Goal: Task Accomplishment & Management: Manage account settings

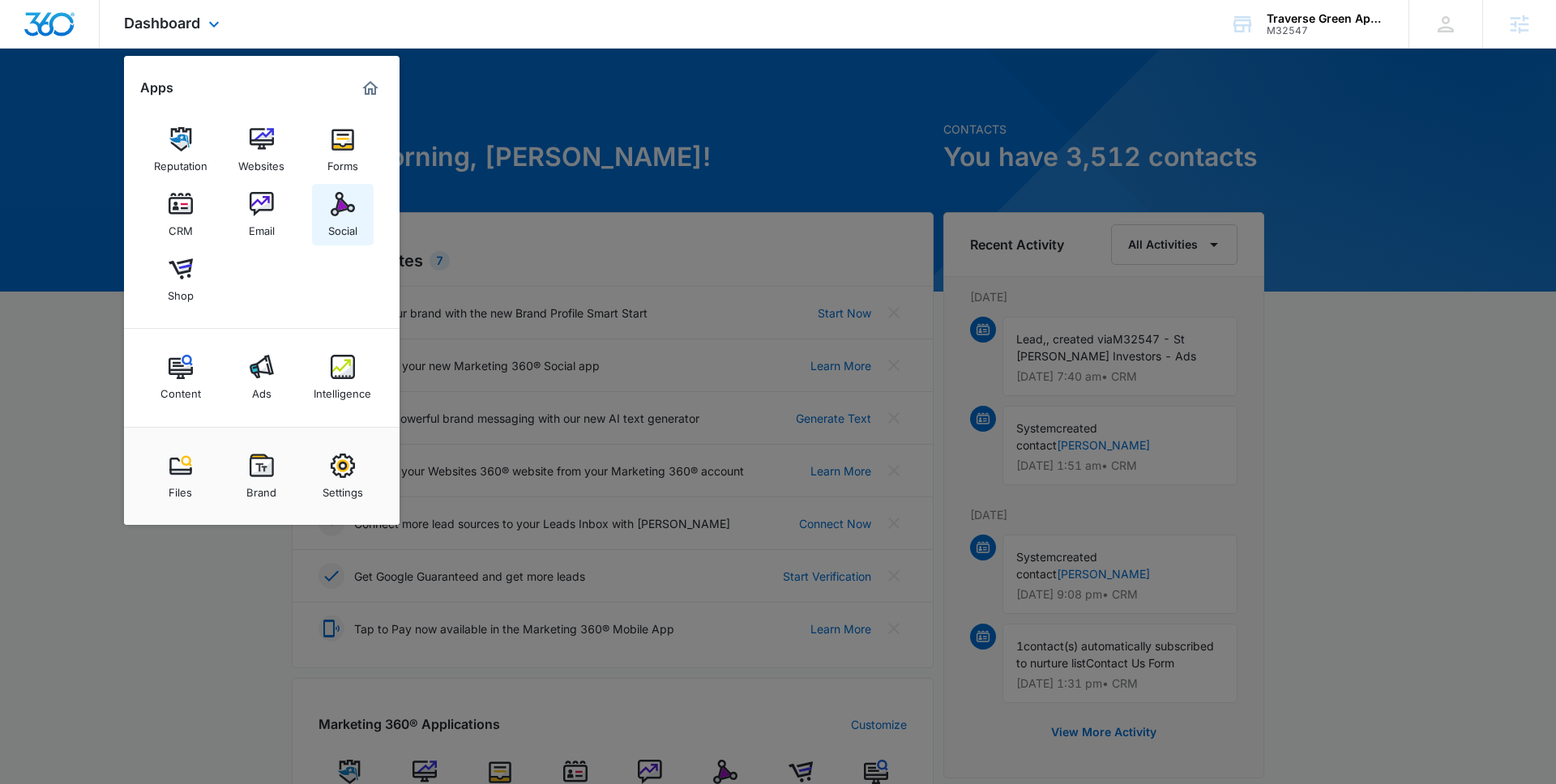
click at [346, 212] on img at bounding box center [343, 205] width 24 height 24
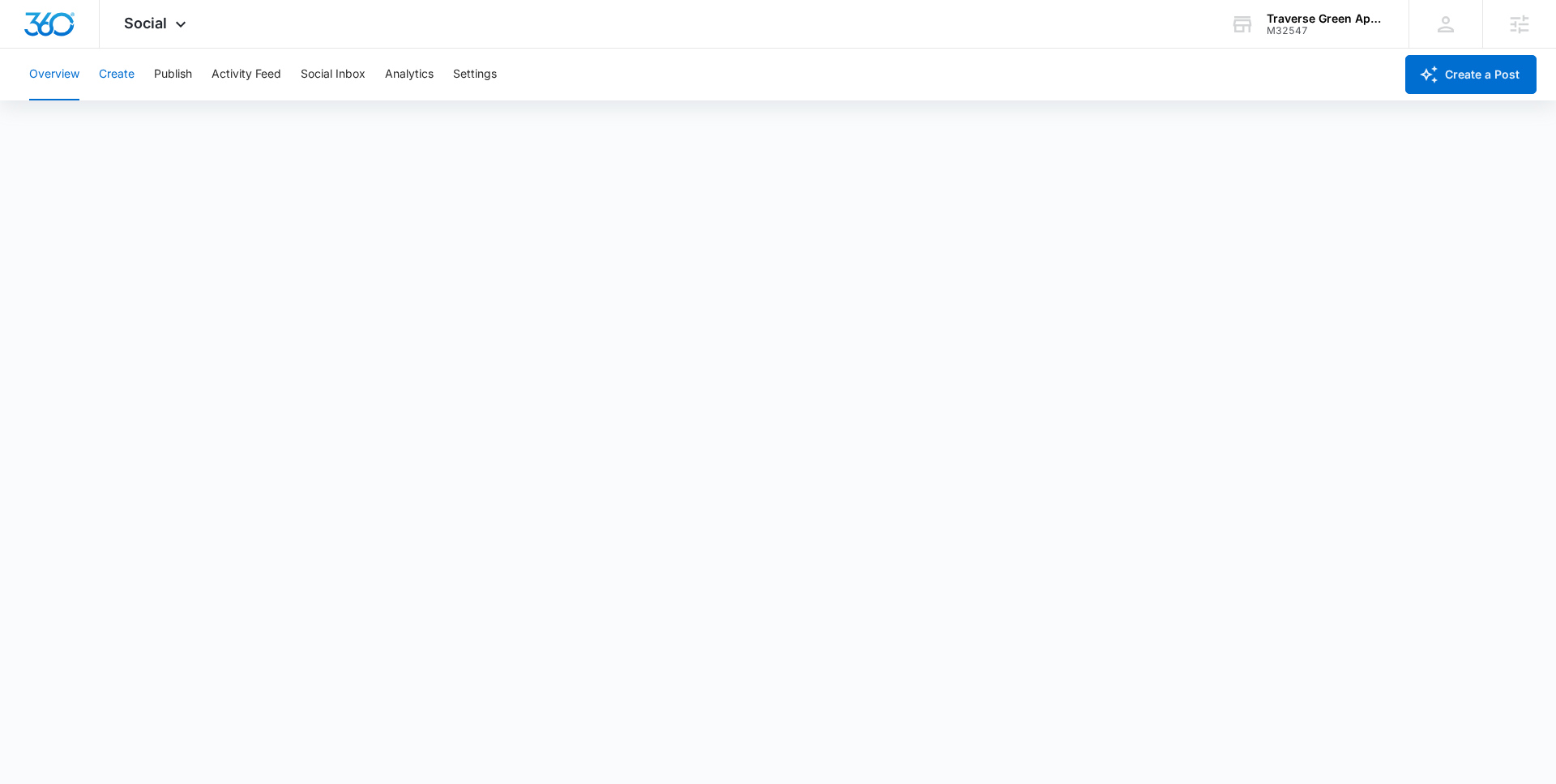
click at [130, 78] on button "Create" at bounding box center [117, 75] width 36 height 52
click at [174, 131] on button "Approvals" at bounding box center [158, 124] width 54 height 45
click at [59, 79] on button "Overview" at bounding box center [54, 75] width 50 height 52
click at [172, 36] on div "Social Apps Reputation Websites Forms CRM Email Social Shop Content Ads Intelli…" at bounding box center [158, 24] width 115 height 48
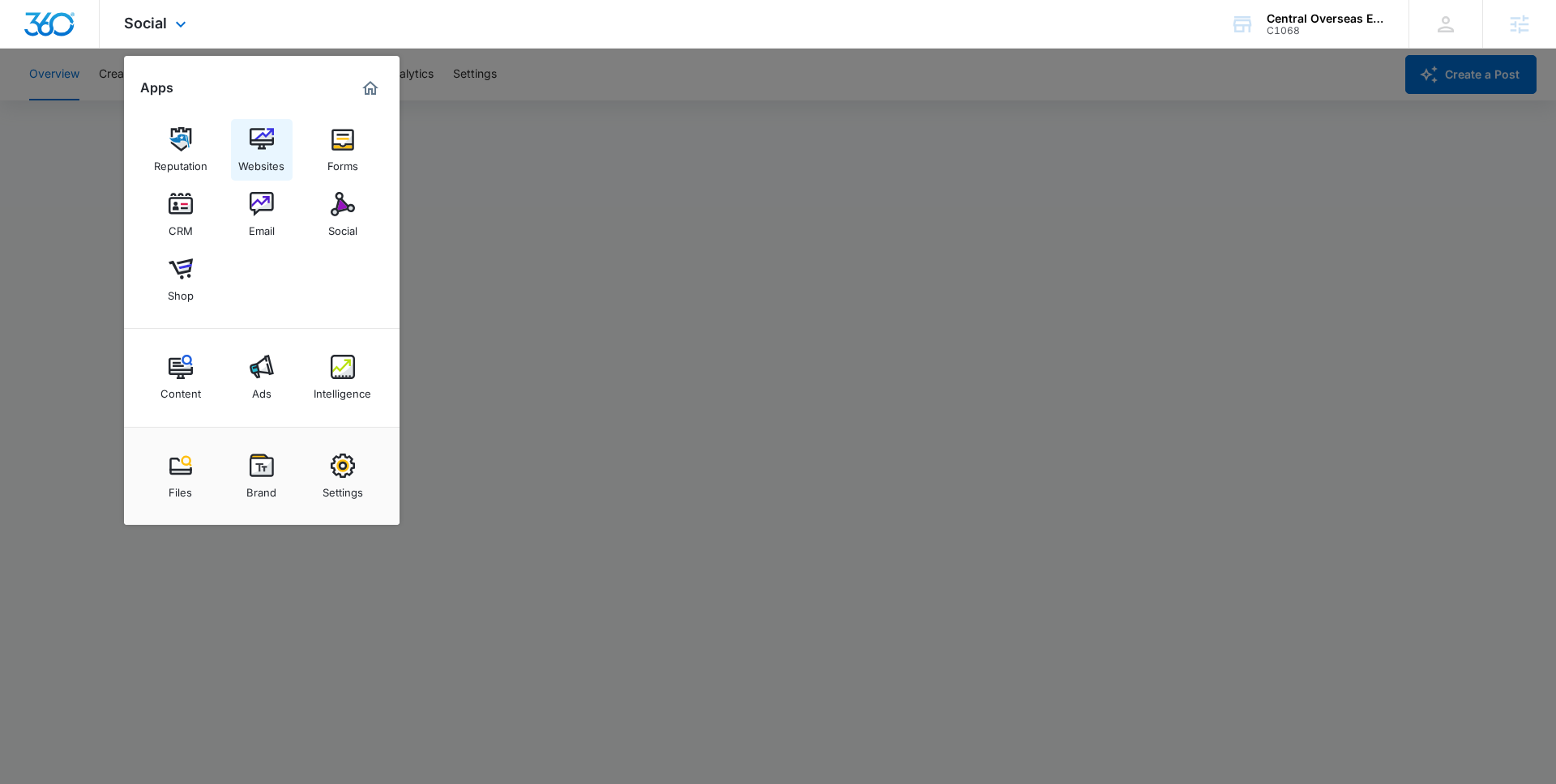
click at [263, 149] on img at bounding box center [261, 140] width 24 height 24
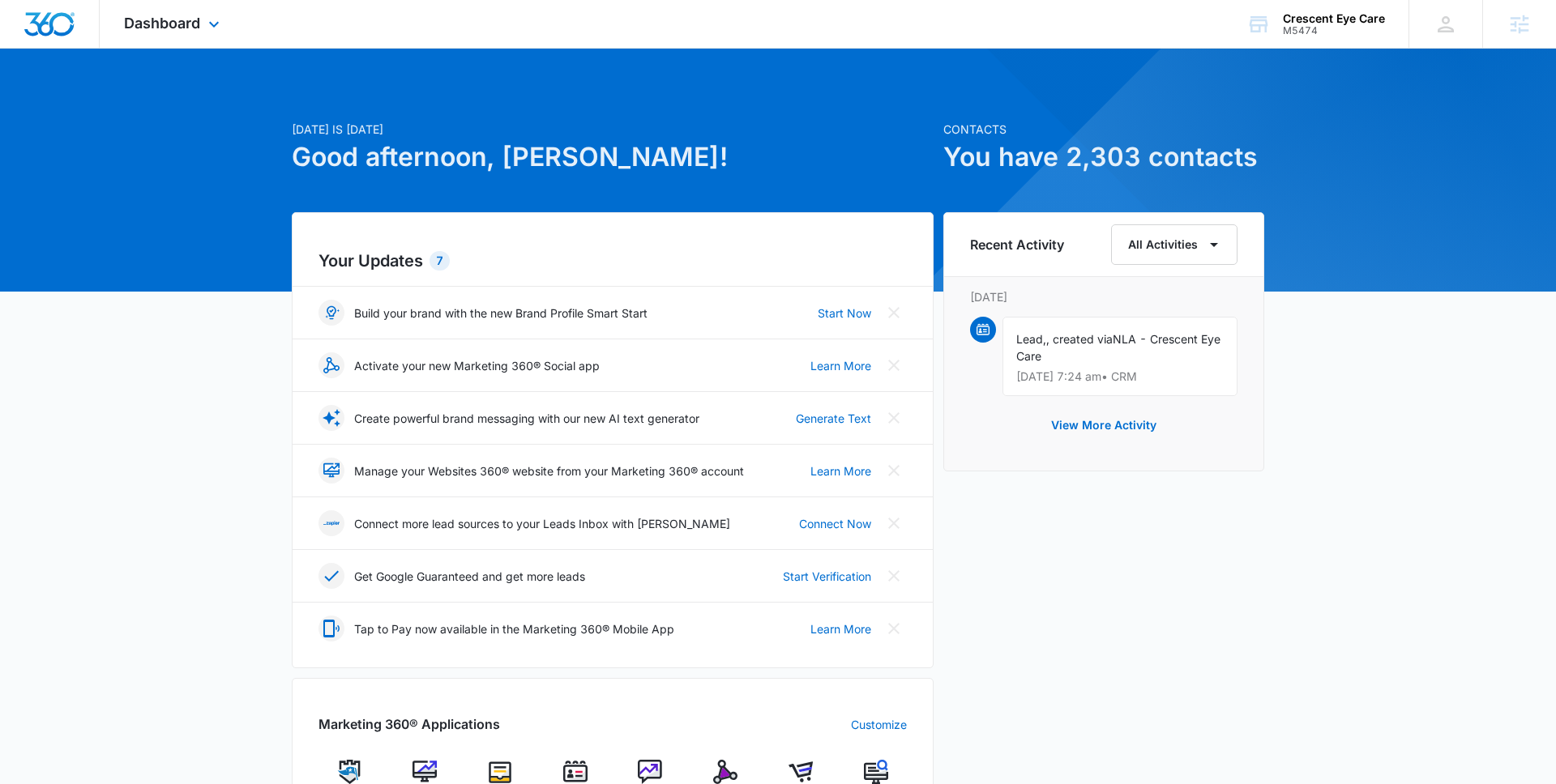
click at [196, 37] on div "Dashboard Apps Reputation Websites Forms CRM Email Social Shop Content Ads Inte…" at bounding box center [174, 24] width 149 height 48
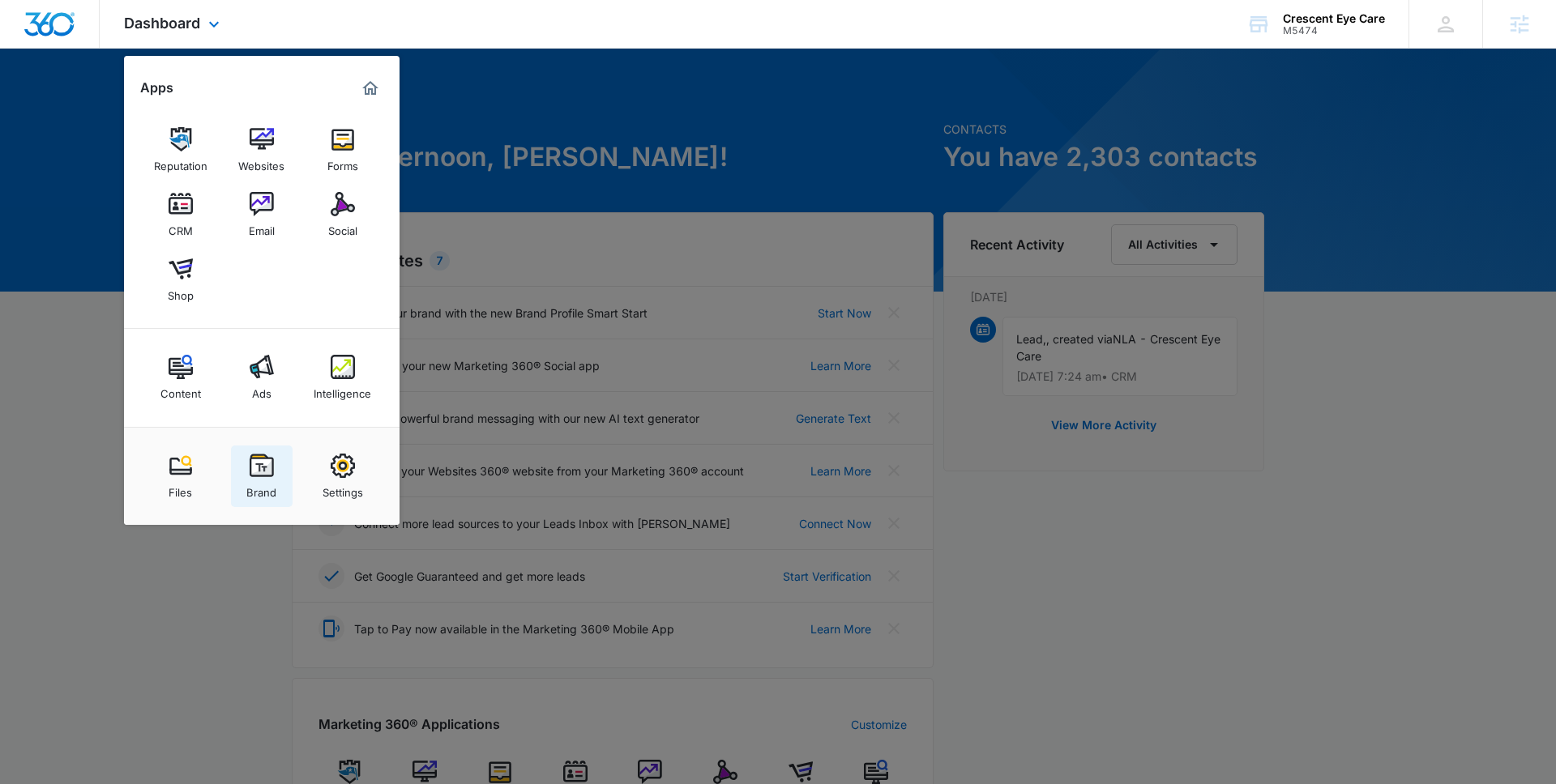
click at [256, 477] on img at bounding box center [261, 466] width 24 height 24
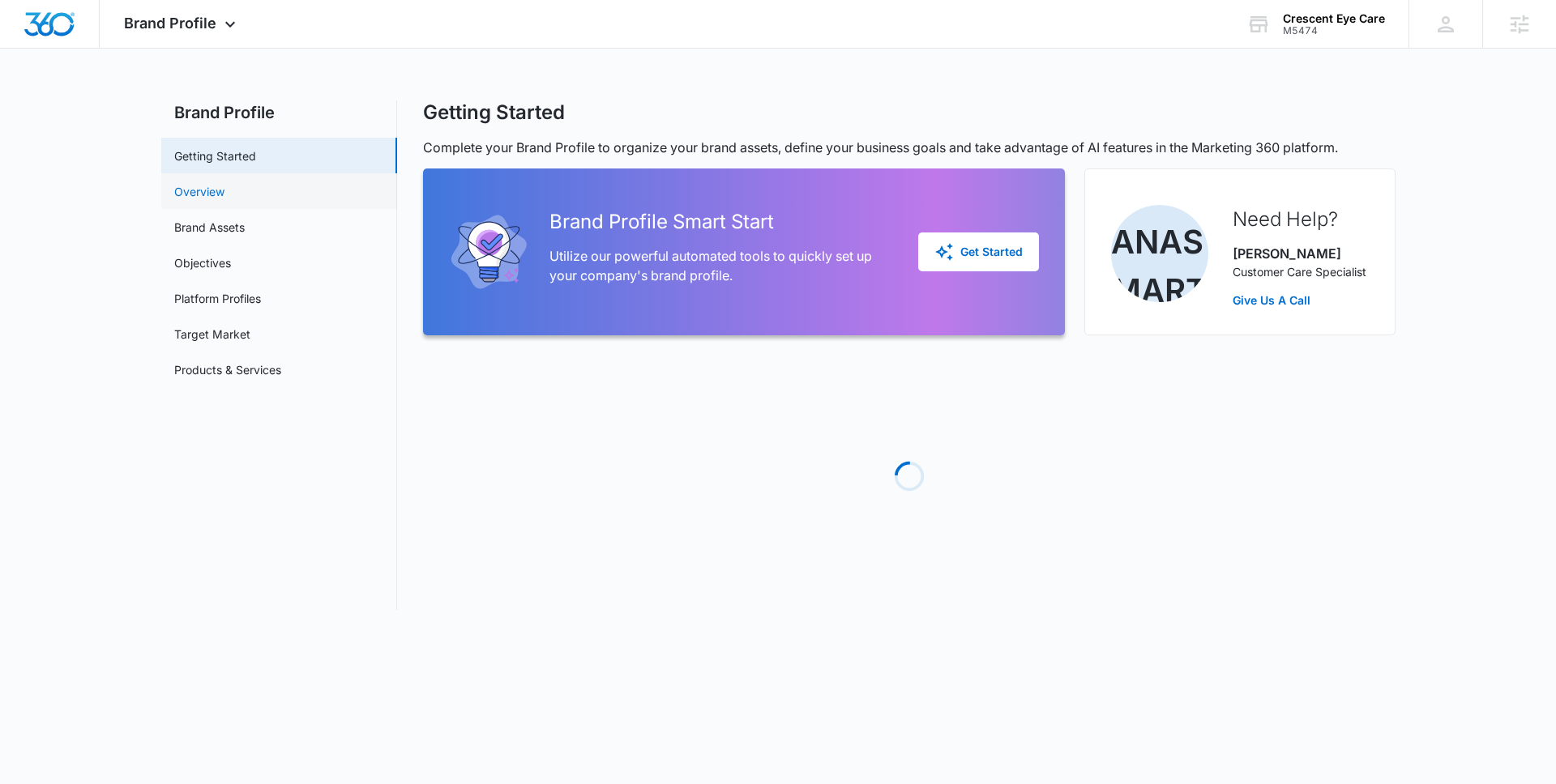
click at [224, 192] on link "Overview" at bounding box center [200, 192] width 50 height 17
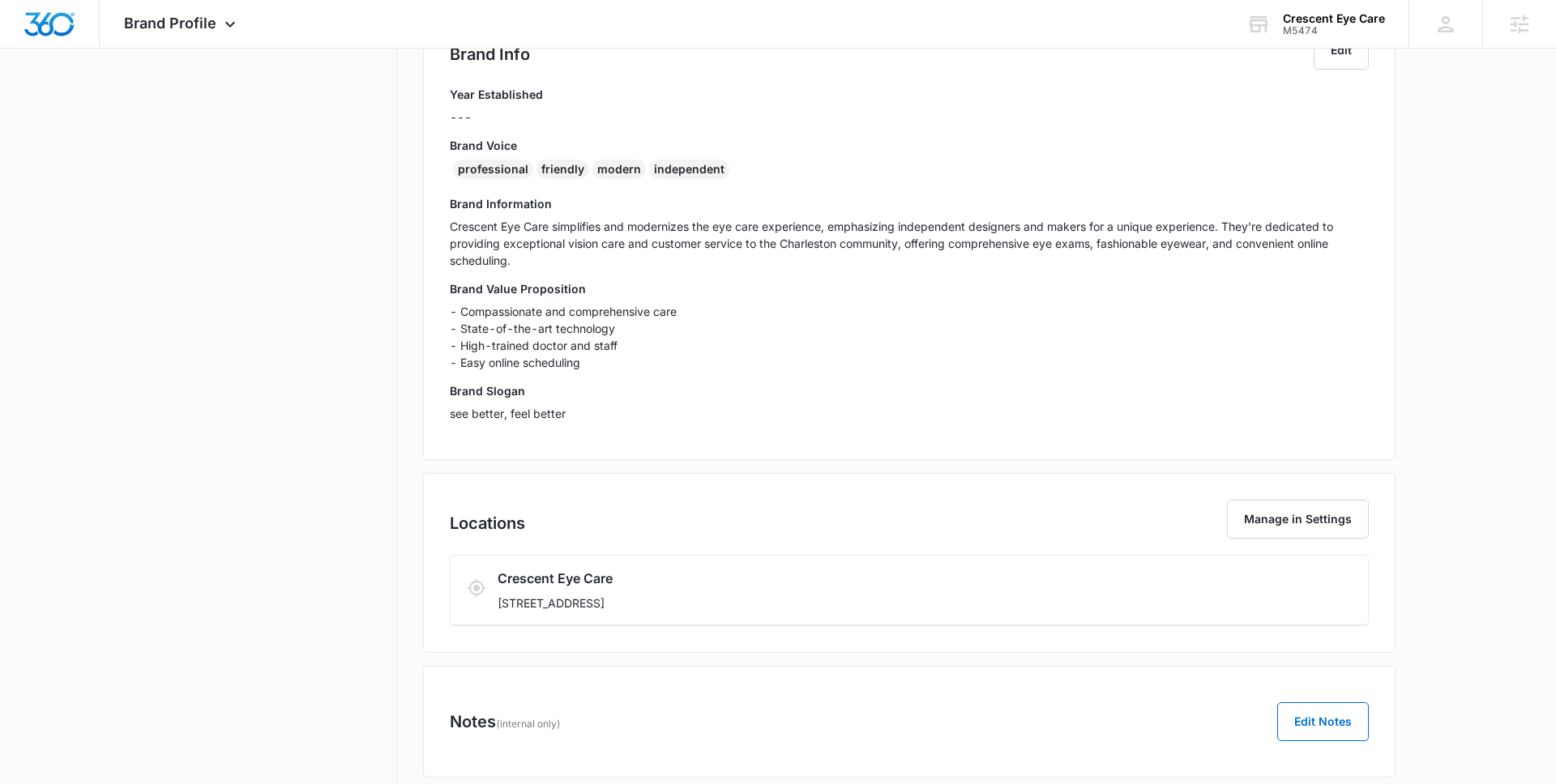
scroll to position [411, 0]
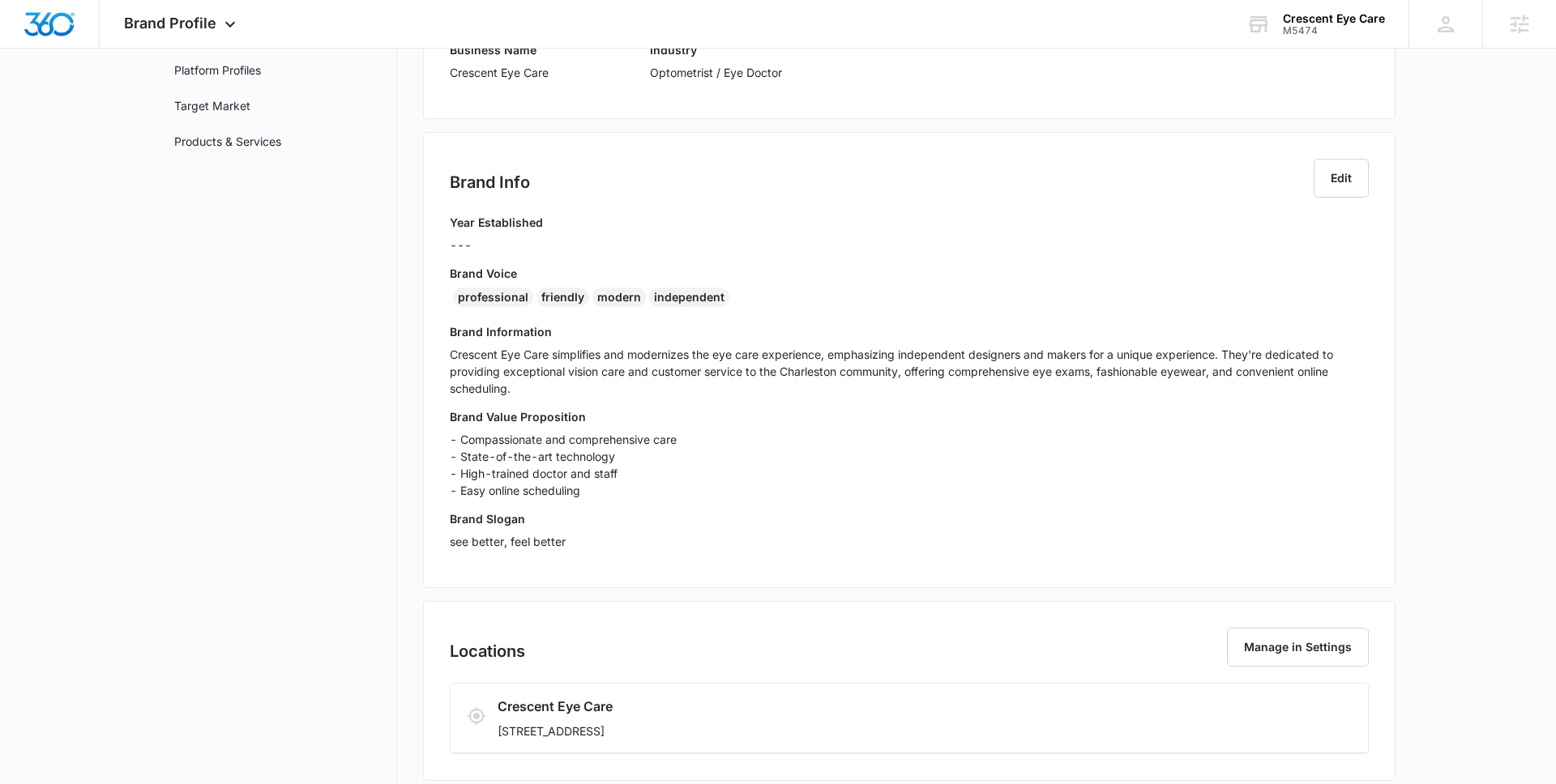
click at [490, 209] on div "Brand Info Edit" at bounding box center [910, 187] width 919 height 55
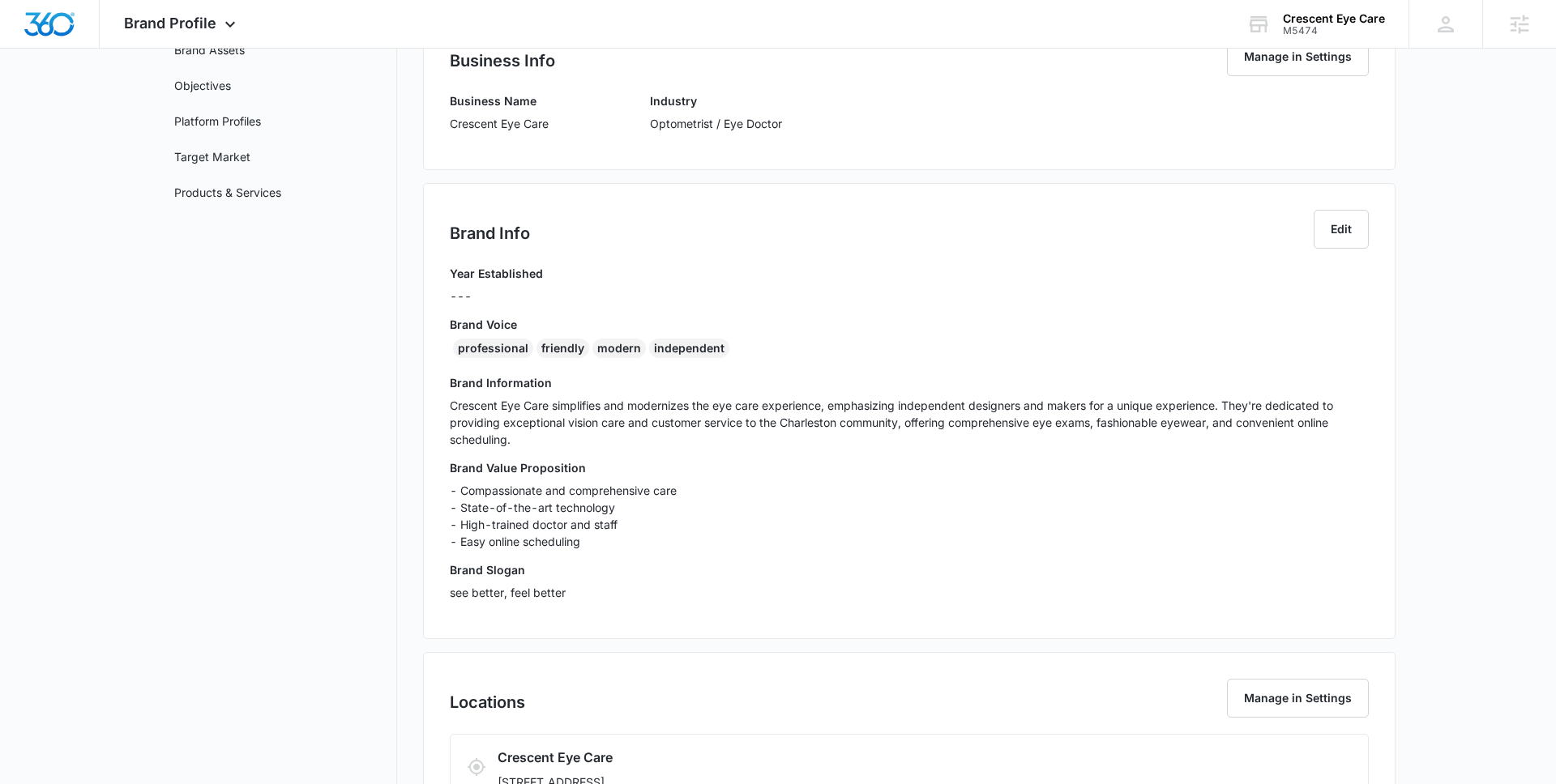
scroll to position [158, 0]
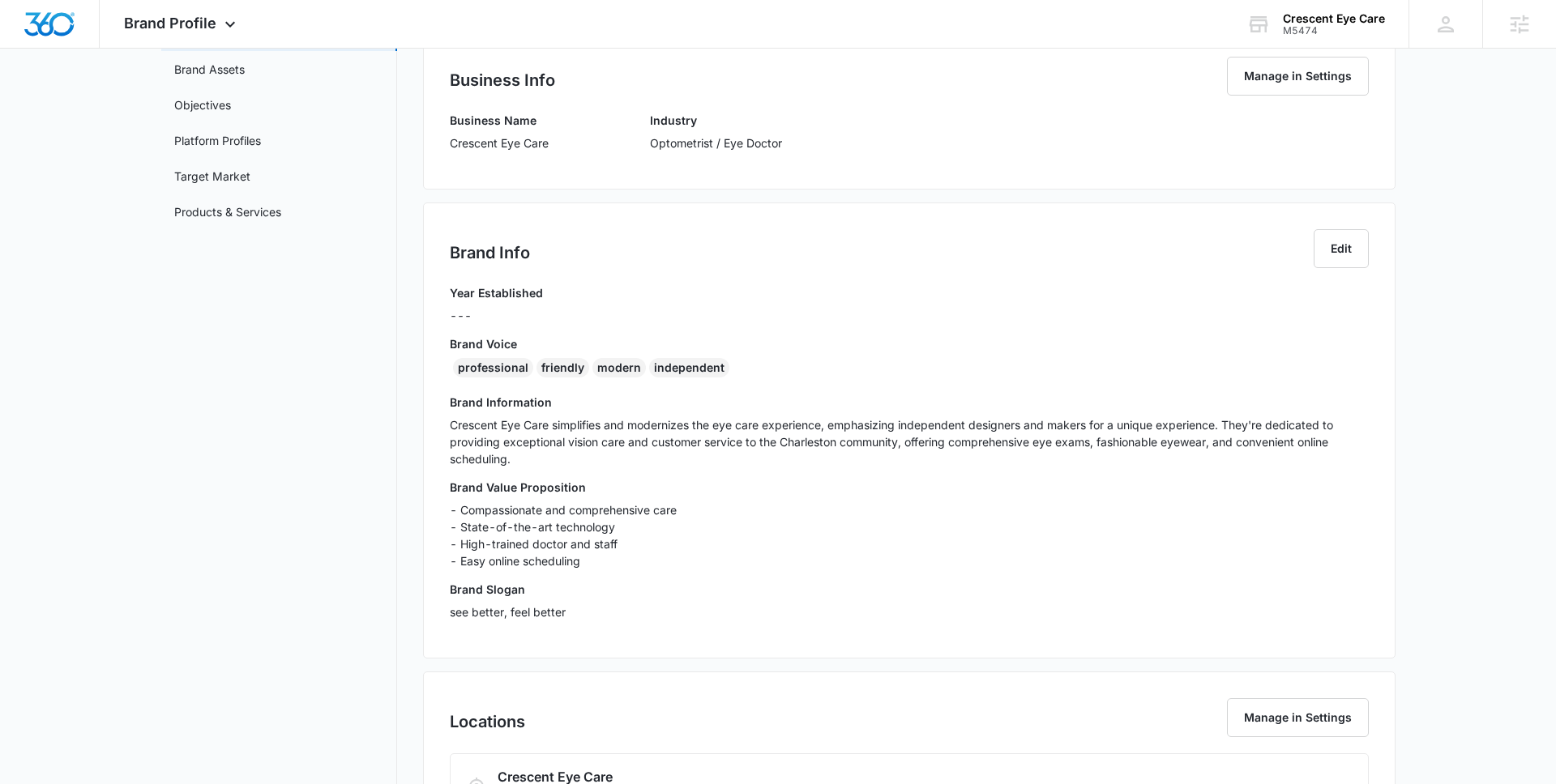
click at [454, 152] on div "Business Name Crescent Eye Care" at bounding box center [499, 137] width 99 height 51
drag, startPoint x: 452, startPoint y: 144, endPoint x: 469, endPoint y: 169, distance: 30.2
click at [469, 168] on div "Business Info Manage in Settings Business Name Crescent Eye Care Industry Optom…" at bounding box center [910, 110] width 973 height 160
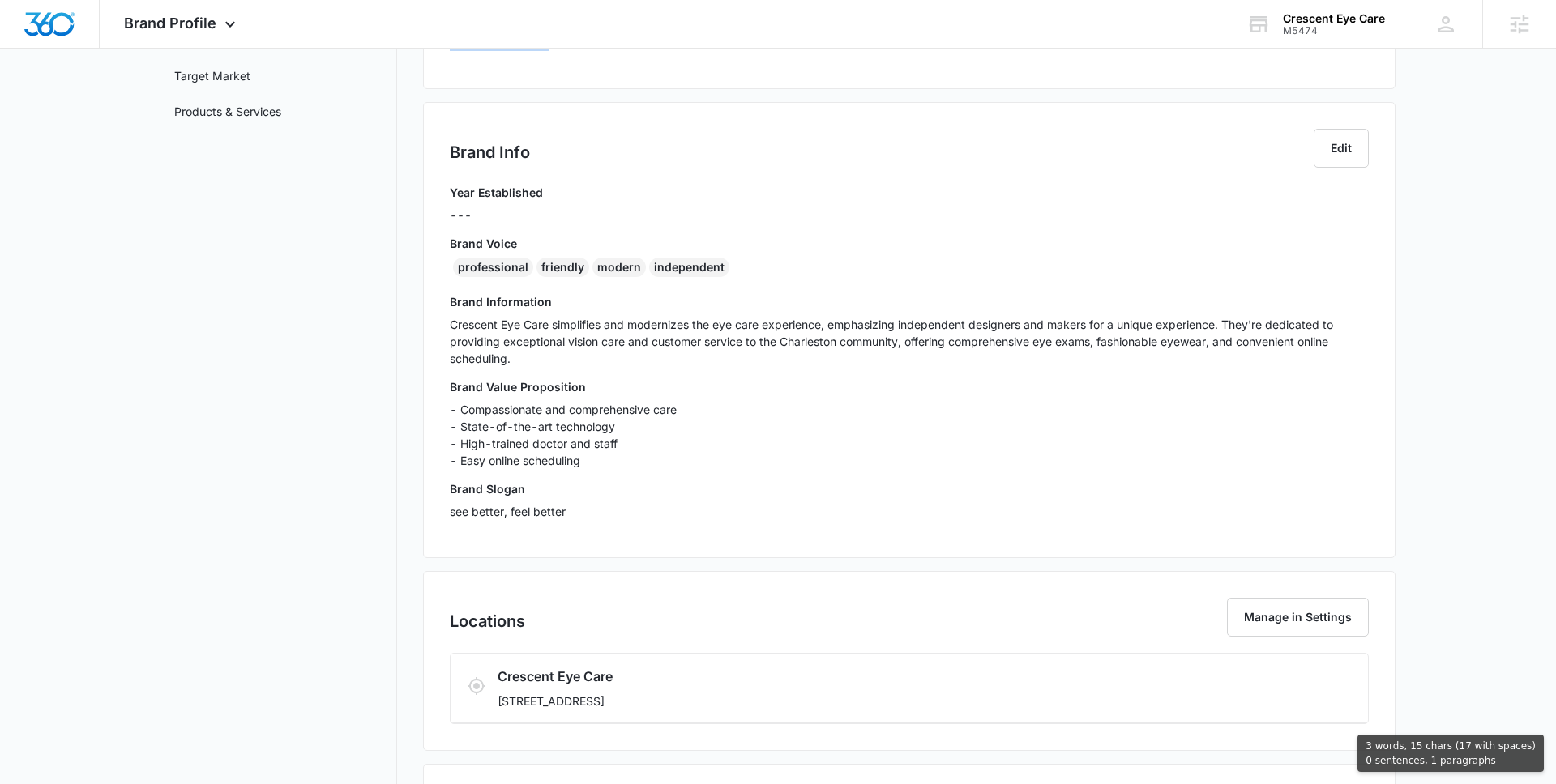
scroll to position [411, 0]
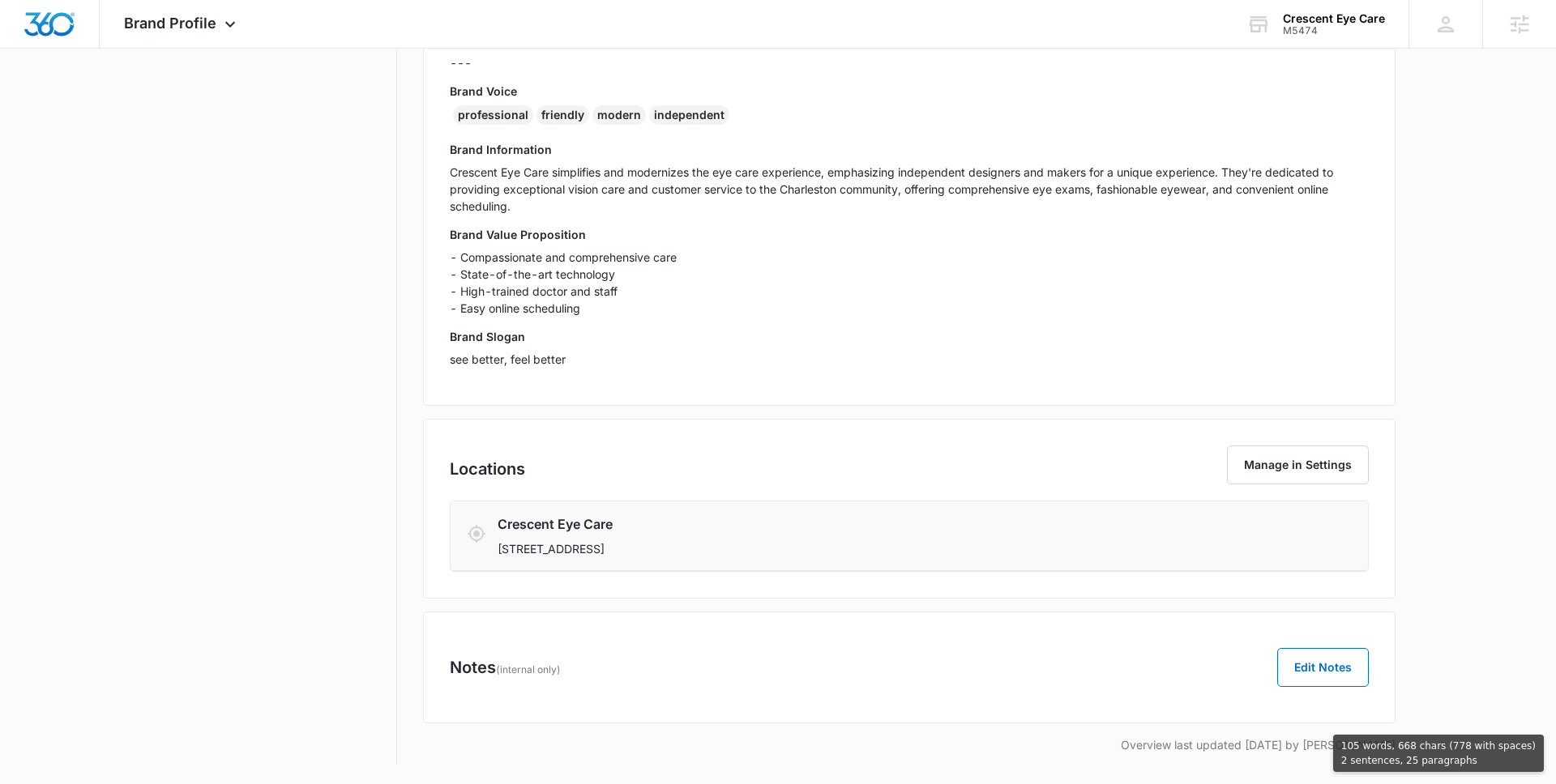
click at [810, 564] on li "Crescent Eye Care 3050 Ashley Town Center, Charleston, SC 29414" at bounding box center [910, 536] width 918 height 70
copy div "Crescent Eye Care Industry Optometrist / Eye Doctor Brand Info Edit Year Establ…"
